Goal: Download file/media

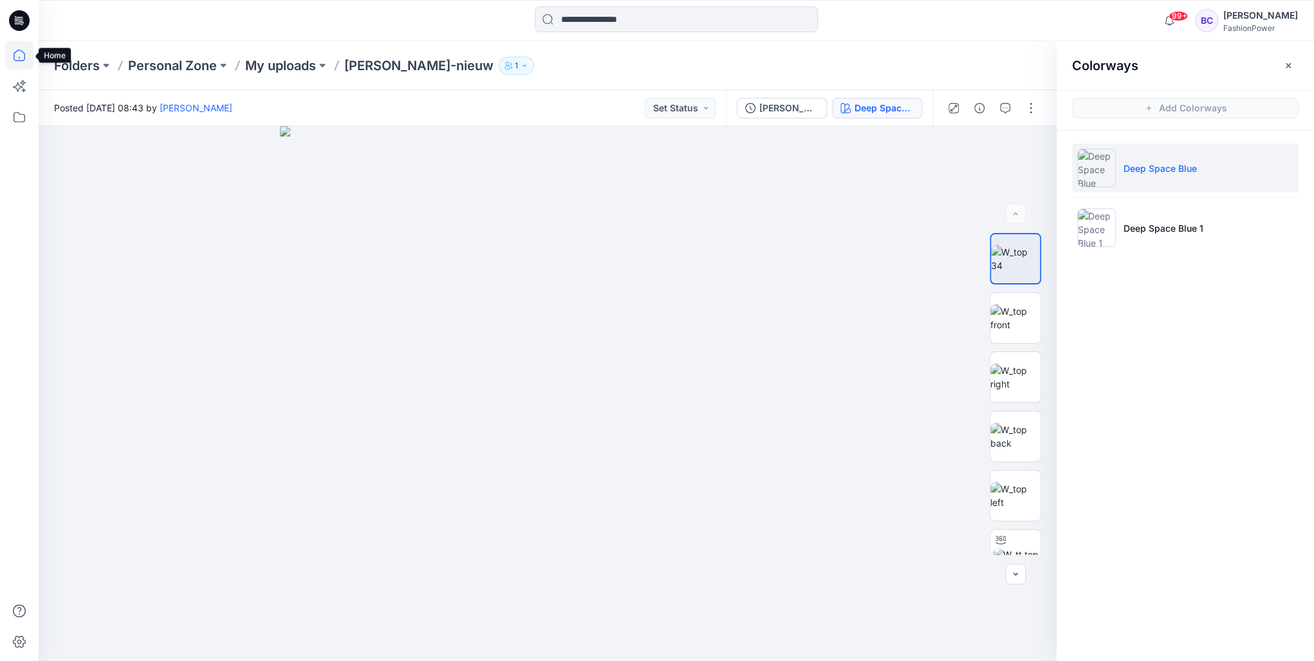
click at [29, 66] on icon at bounding box center [19, 55] width 28 height 28
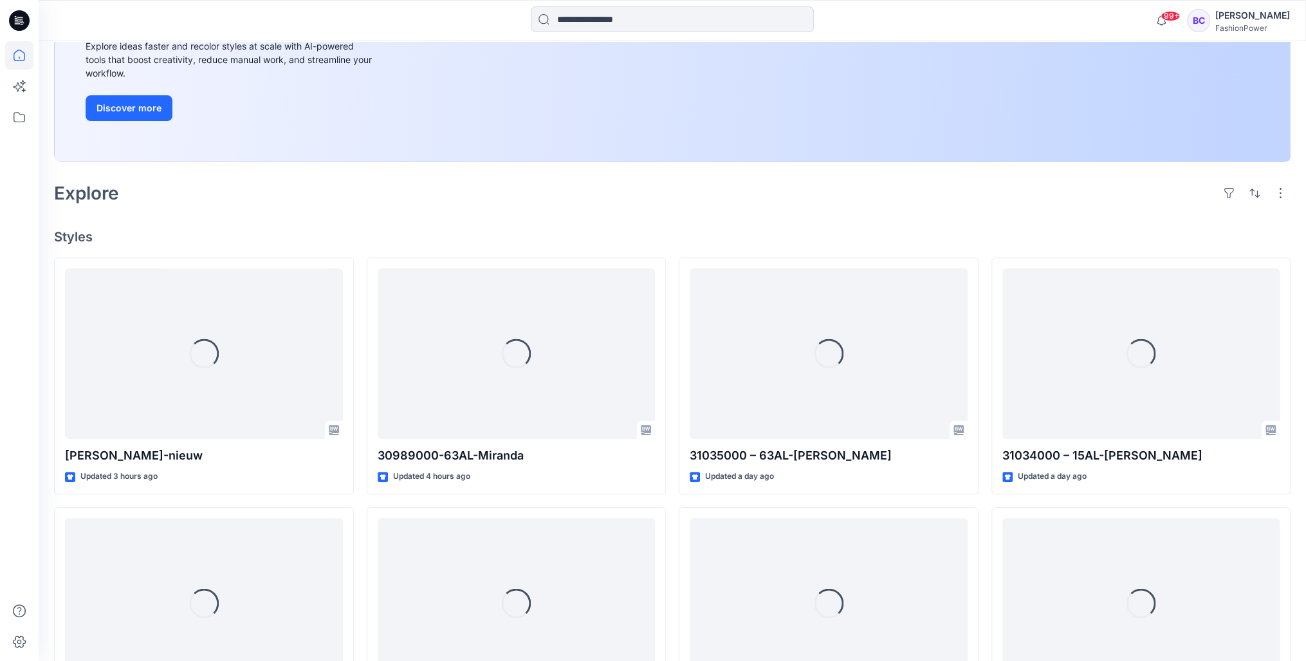
scroll to position [309, 0]
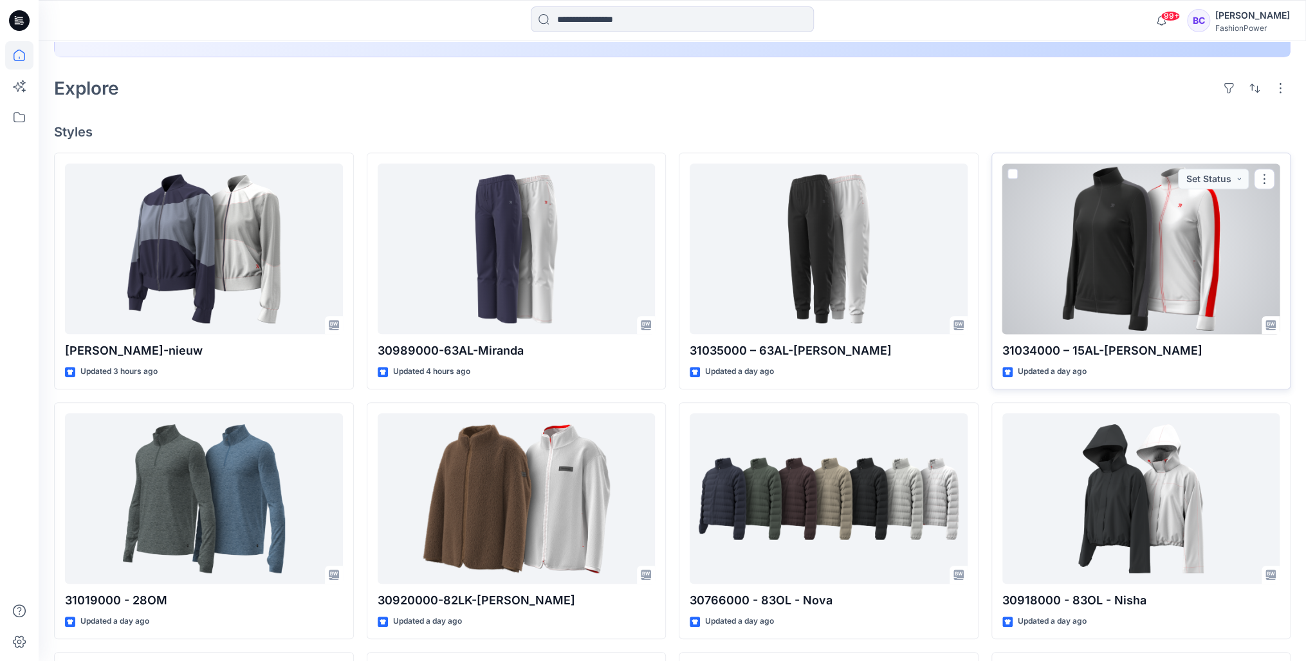
click at [1151, 246] on div at bounding box center [1141, 248] width 278 height 170
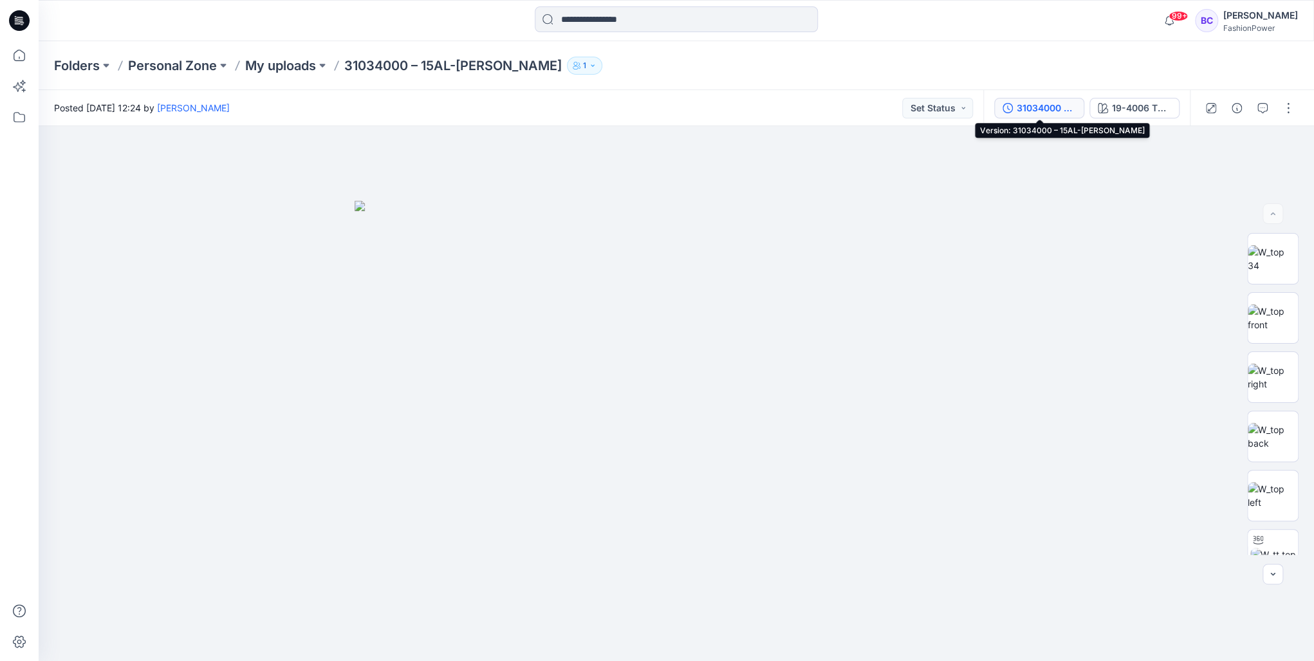
click at [1026, 111] on div "31034000 – 15AL-[PERSON_NAME]" at bounding box center [1045, 108] width 59 height 14
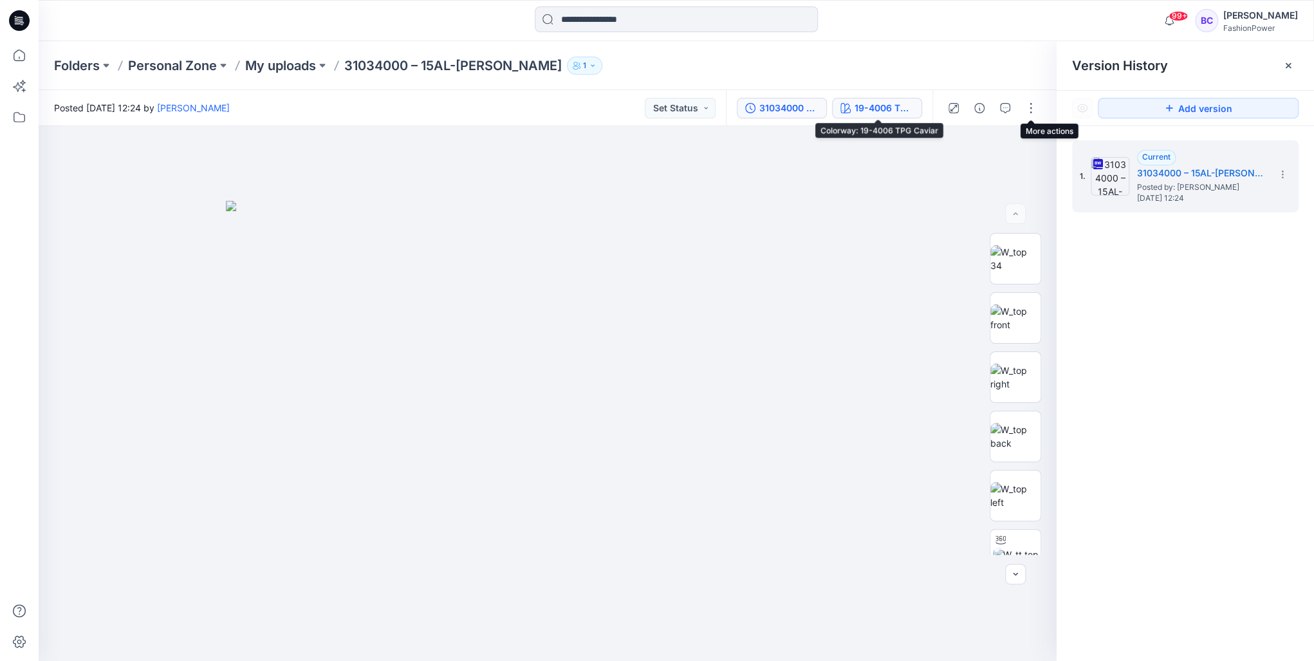
click at [875, 100] on button "19-4006 TPG Caviar" at bounding box center [877, 108] width 90 height 21
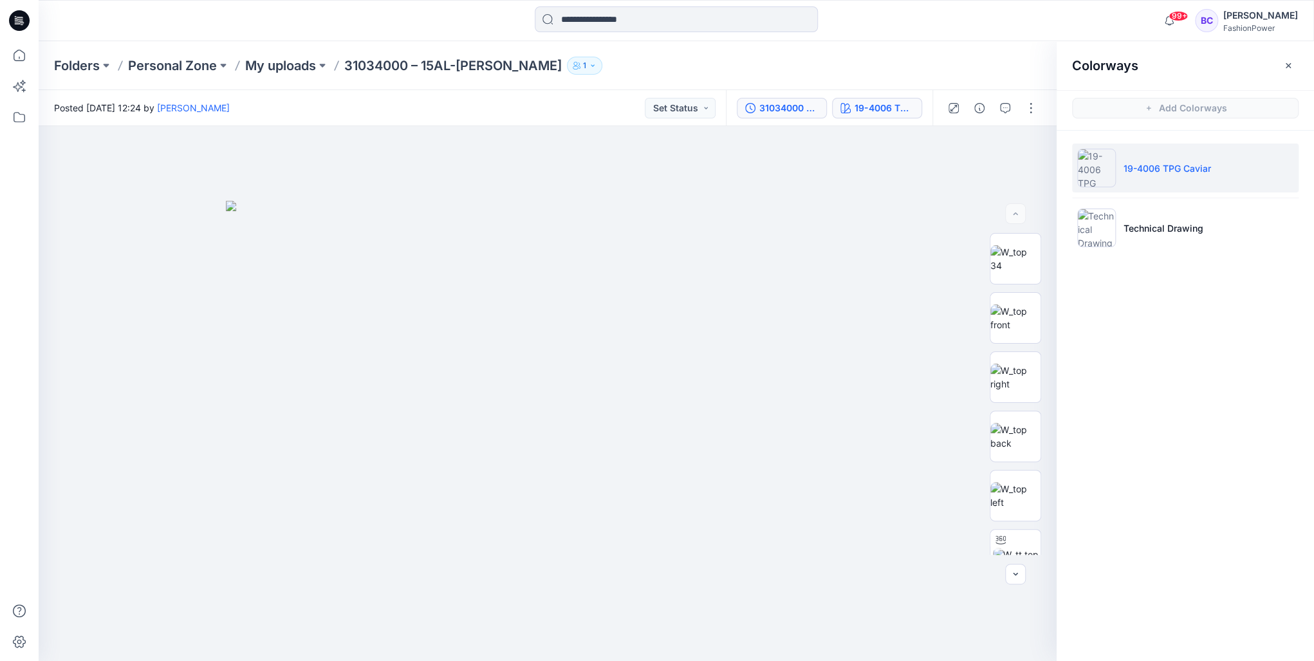
click at [757, 104] on button "31034000 – 15AL-[PERSON_NAME]" at bounding box center [782, 108] width 90 height 21
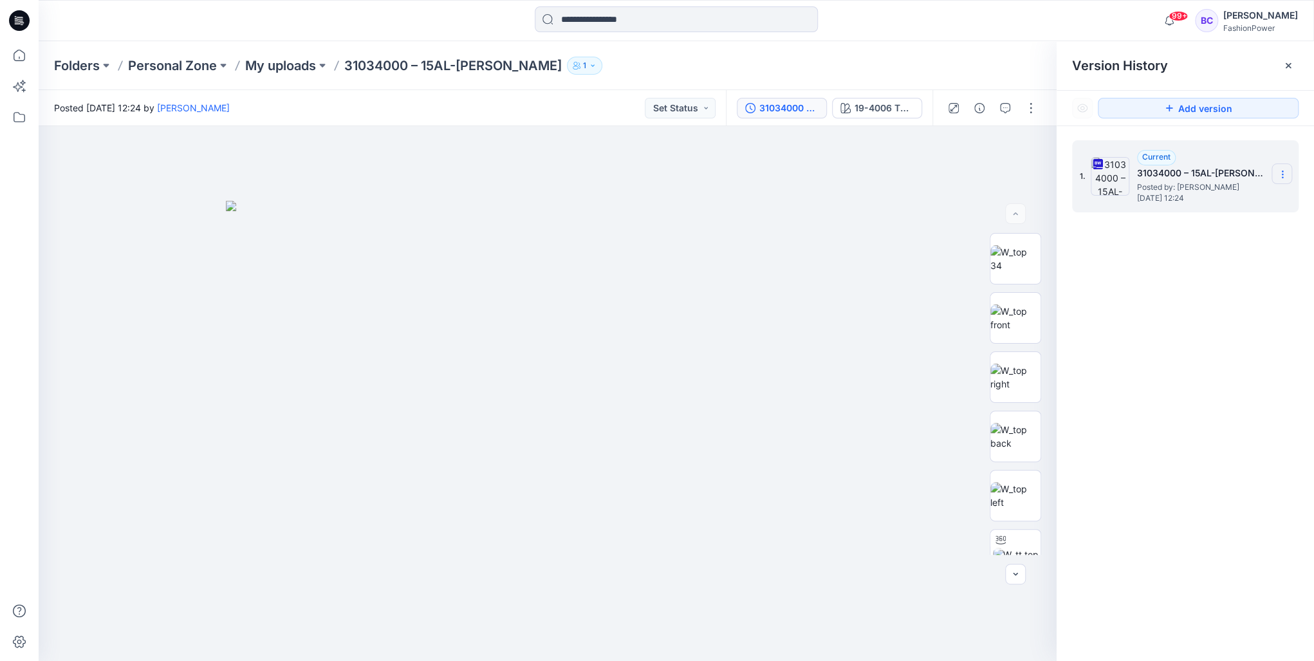
click at [1278, 173] on icon at bounding box center [1282, 174] width 10 height 10
click at [1238, 199] on span "Download Source BW File" at bounding box center [1216, 199] width 107 height 15
